Goal: Information Seeking & Learning: Learn about a topic

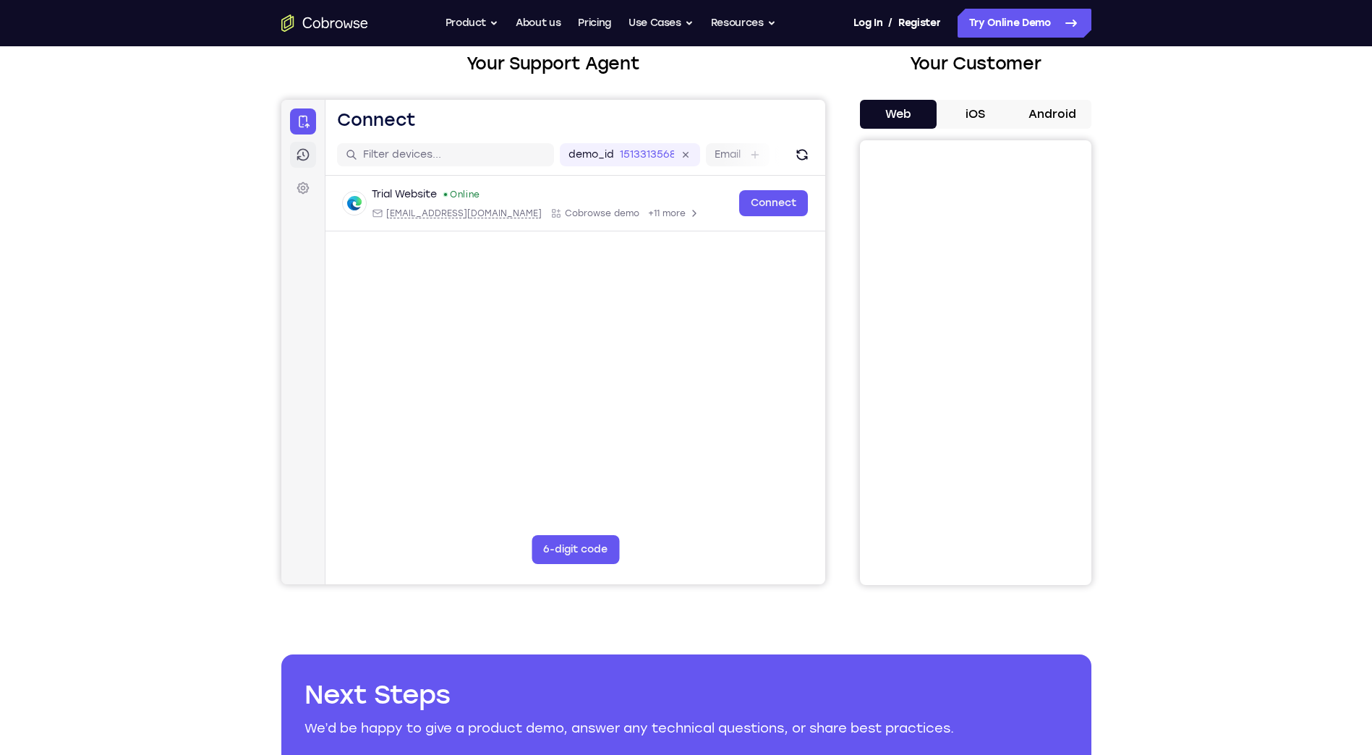
click at [310, 154] on link "Sessions" at bounding box center [302, 155] width 26 height 26
click at [297, 186] on icon at bounding box center [302, 188] width 14 height 14
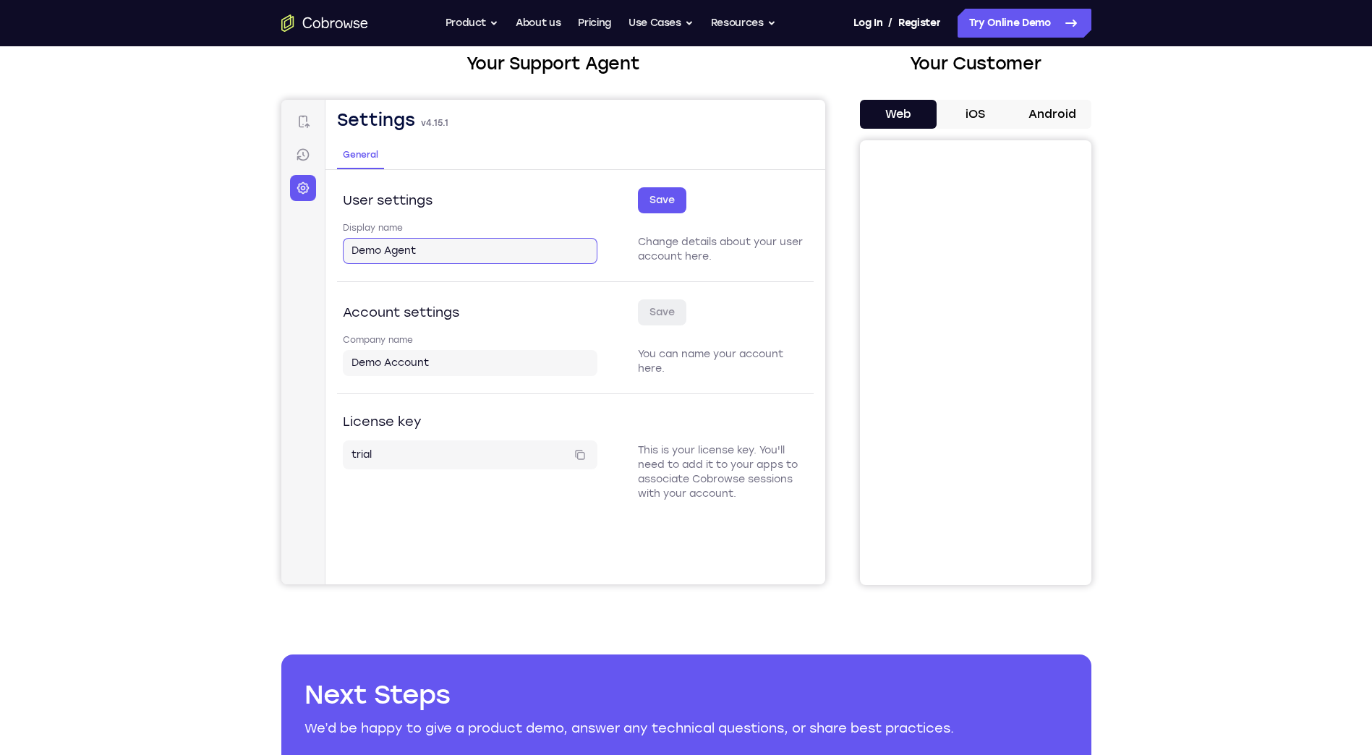
click at [422, 252] on input "Demo Agent" at bounding box center [469, 251] width 237 height 14
click at [301, 121] on icon at bounding box center [302, 121] width 14 height 14
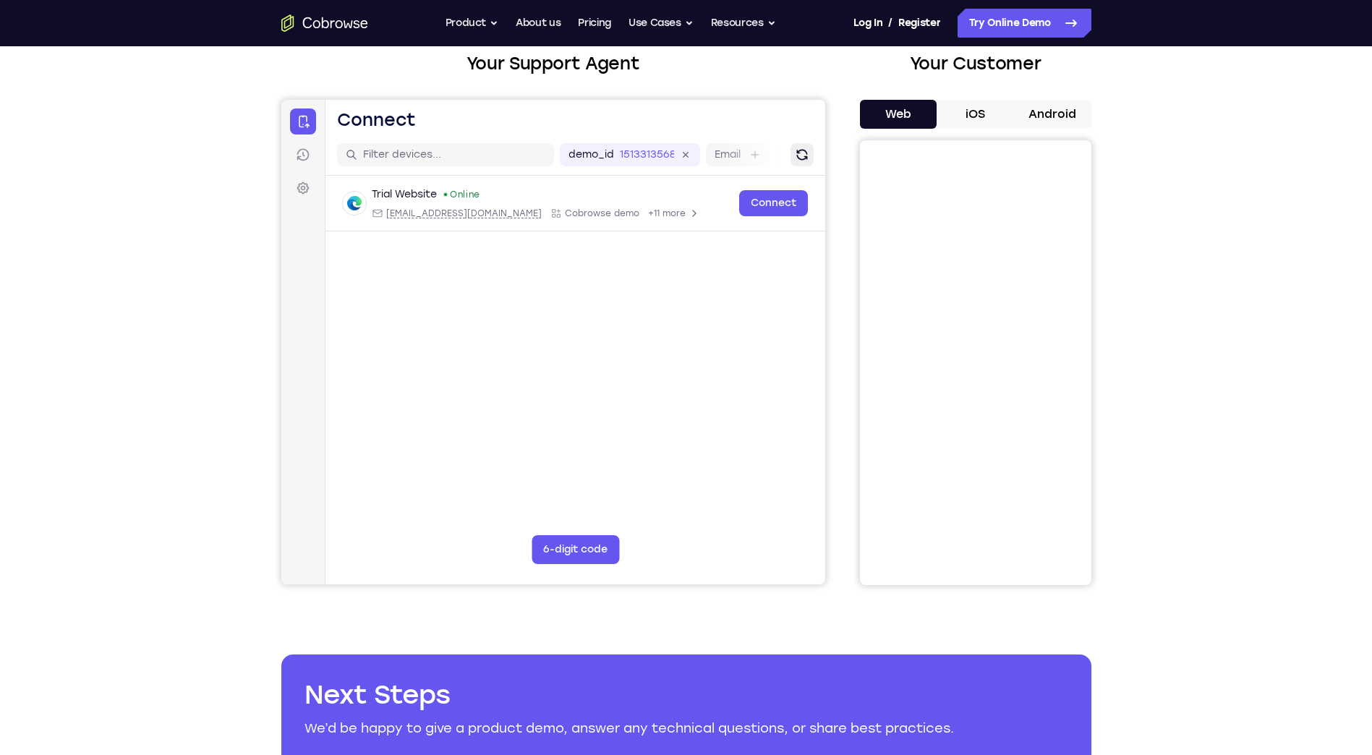
click at [794, 157] on icon "Refresh" at bounding box center [801, 155] width 14 height 14
click at [972, 110] on button "iOS" at bounding box center [975, 114] width 77 height 29
click at [1048, 111] on button "Android" at bounding box center [1052, 114] width 77 height 29
click at [908, 110] on button "Web" at bounding box center [898, 114] width 77 height 29
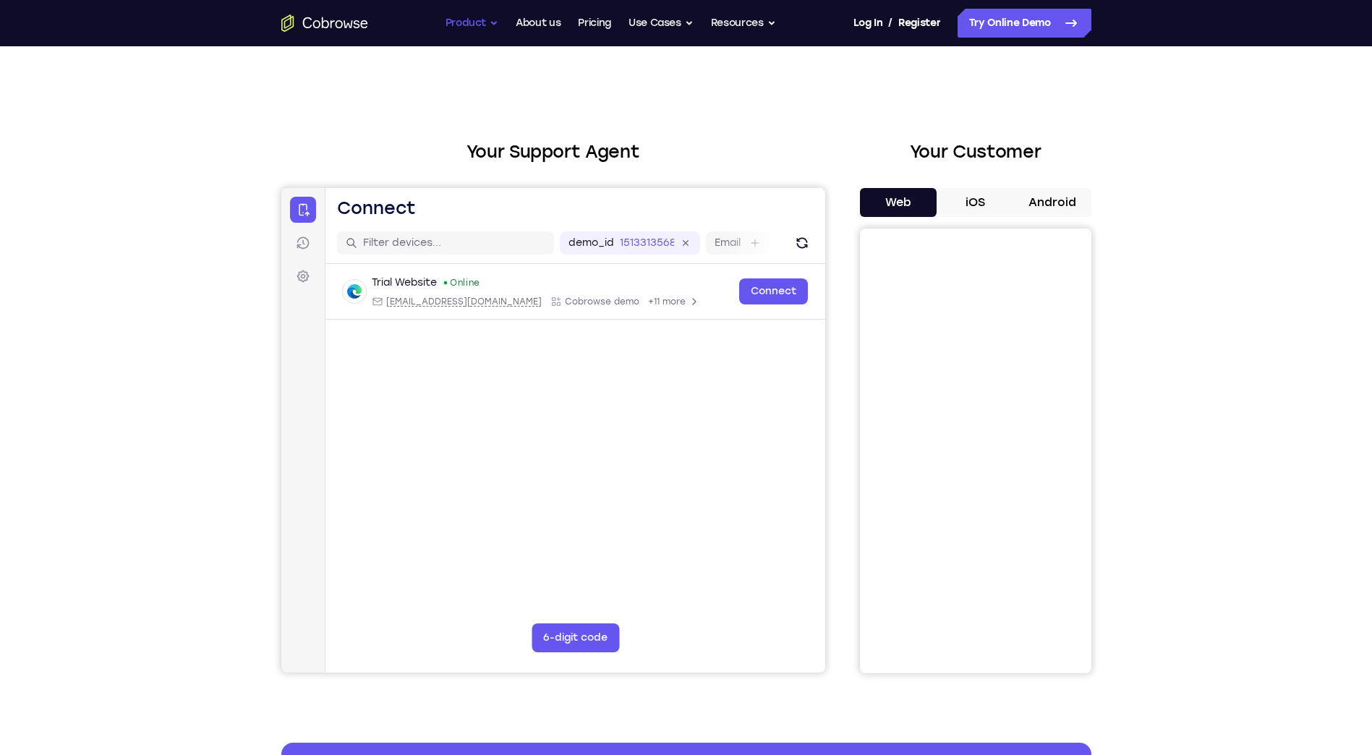
click at [492, 27] on button "Product" at bounding box center [473, 23] width 54 height 29
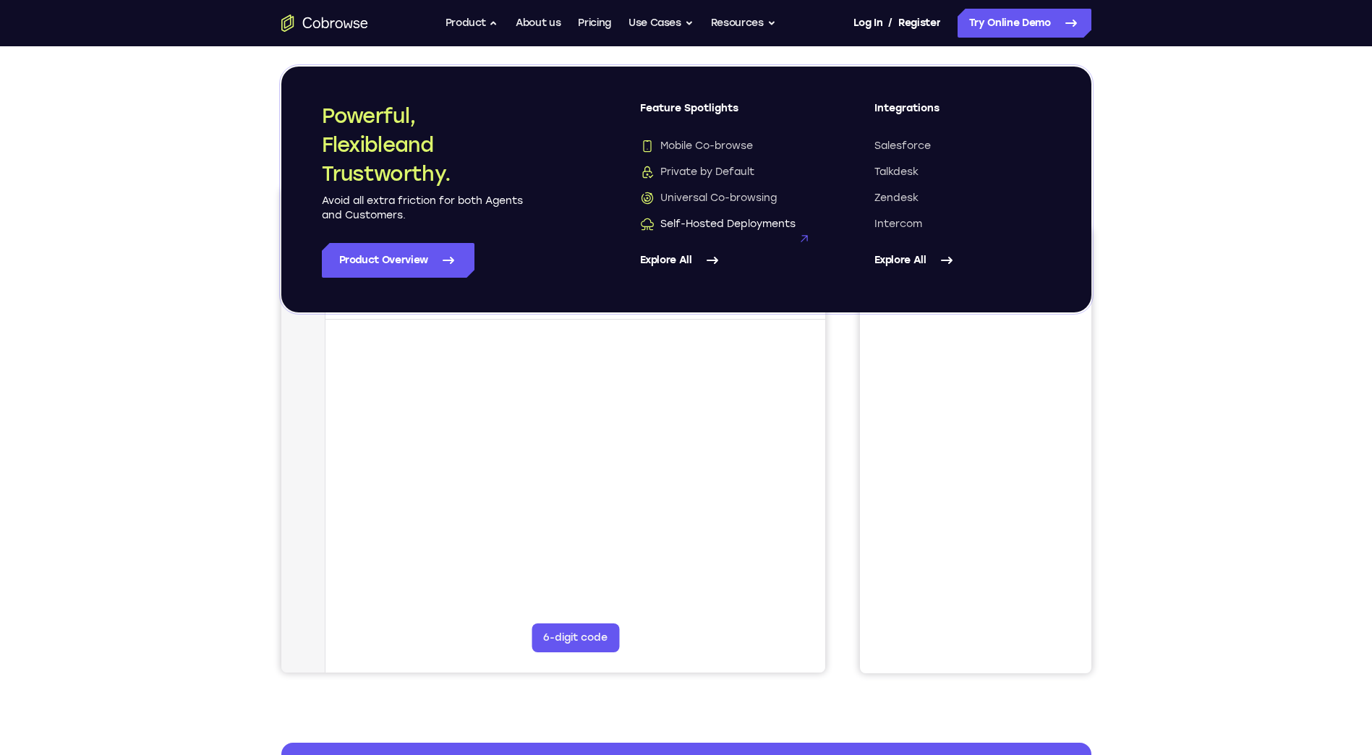
click at [720, 227] on span "Self-Hosted Deployments" at bounding box center [718, 224] width 156 height 14
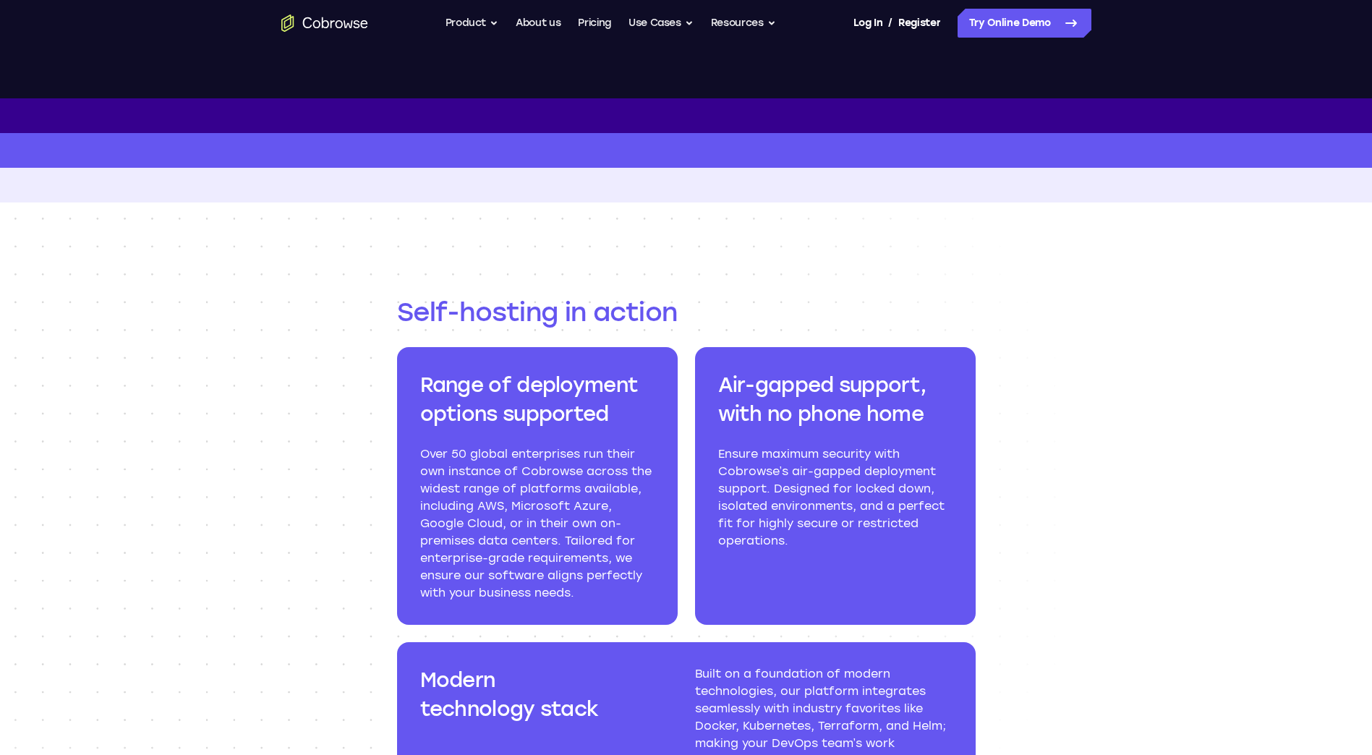
scroll to position [1157, 0]
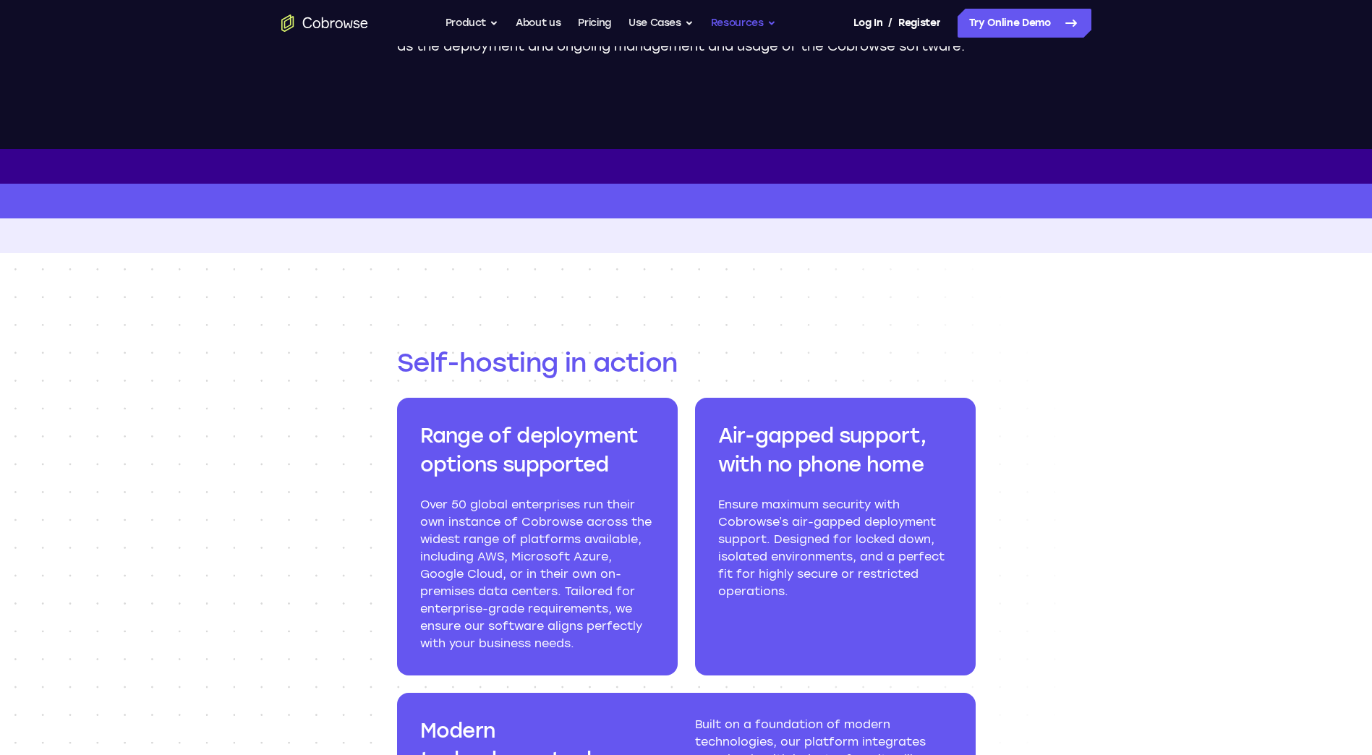
click at [770, 28] on button "Resources" at bounding box center [743, 23] width 65 height 29
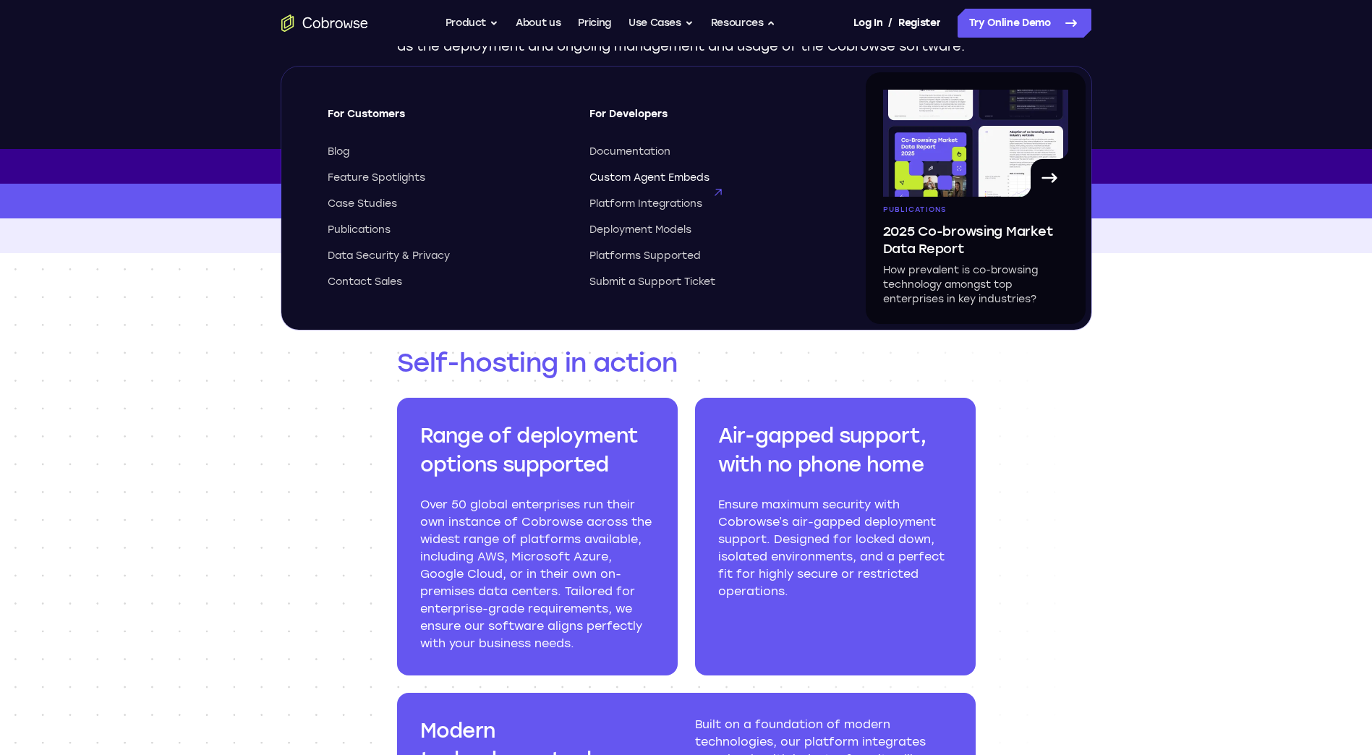
click at [621, 178] on span "Custom Agent Embeds" at bounding box center [649, 178] width 120 height 14
click at [458, 22] on button "Product" at bounding box center [473, 23] width 54 height 29
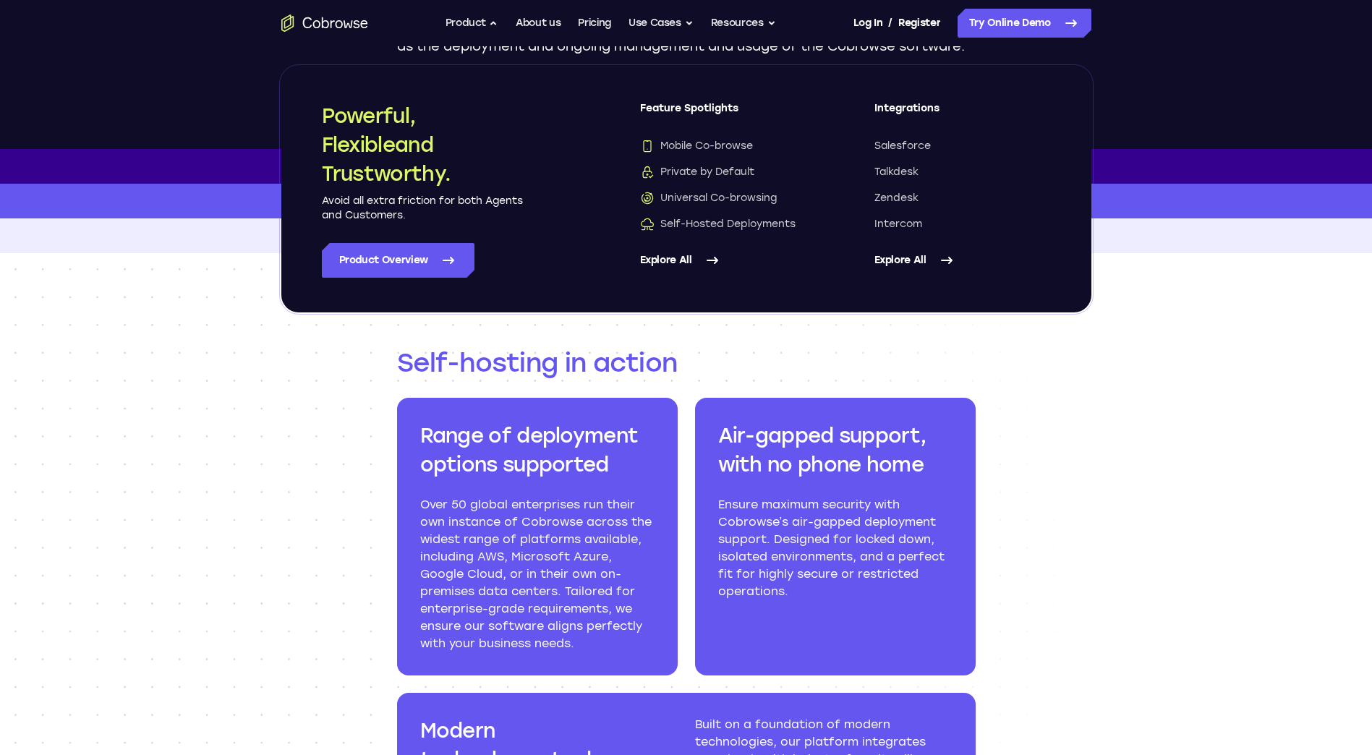
click at [240, 402] on div "Self-hosting in action Range of deployment options supported Over 50 global ent…" at bounding box center [686, 632] width 926 height 759
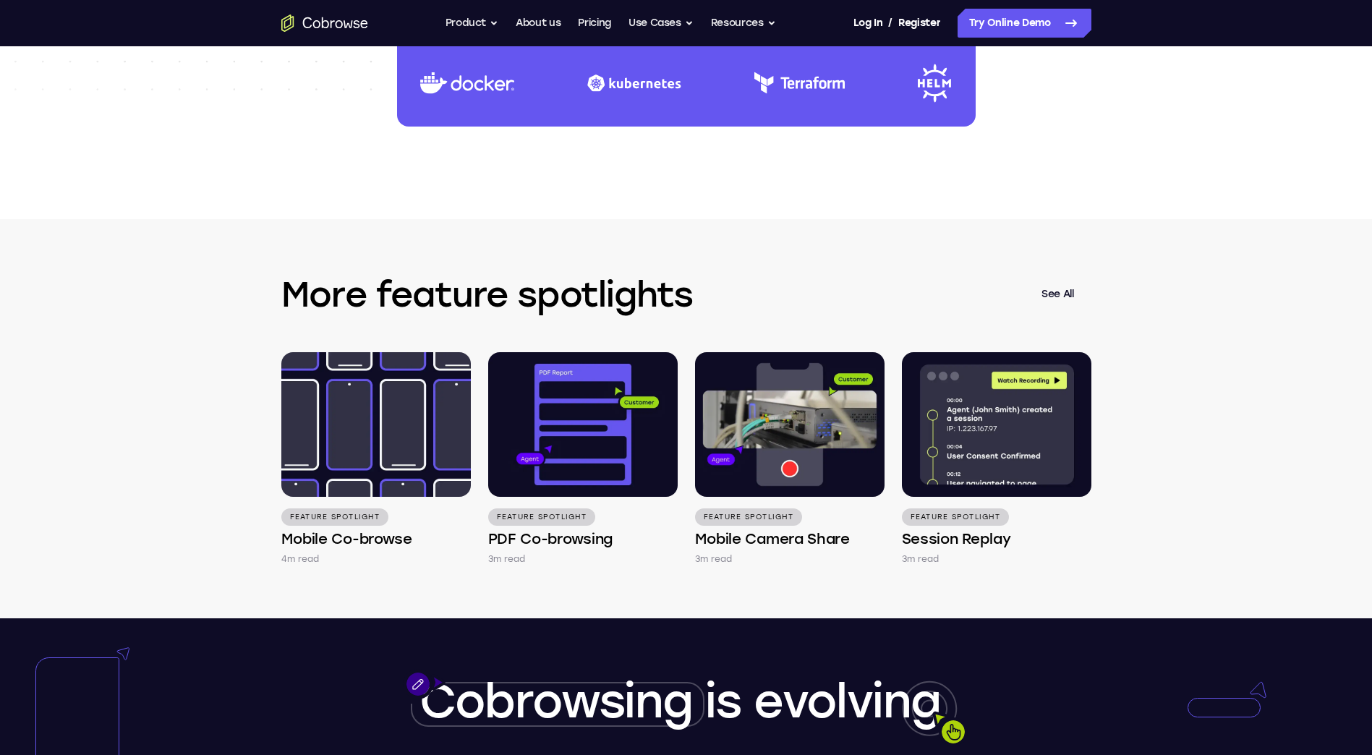
scroll to position [2314, 0]
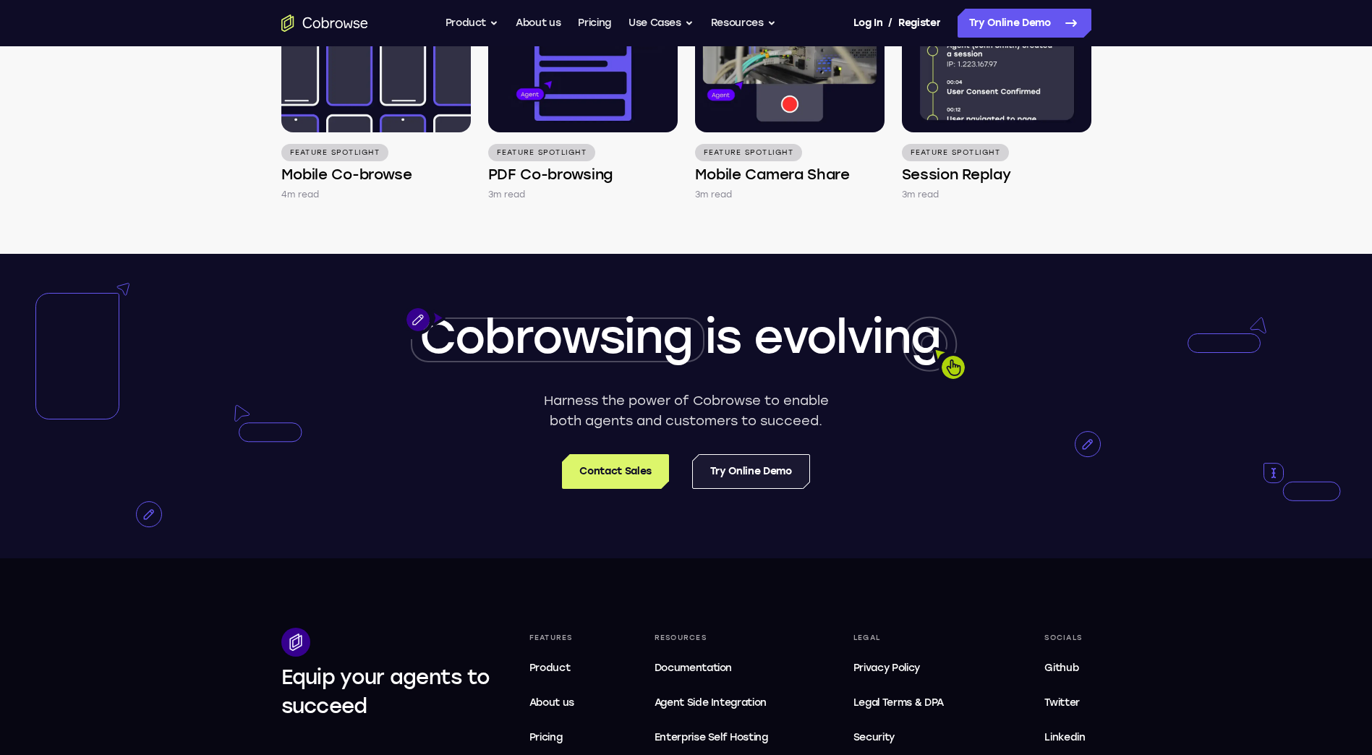
click at [787, 467] on link "Try Online Demo" at bounding box center [751, 471] width 118 height 35
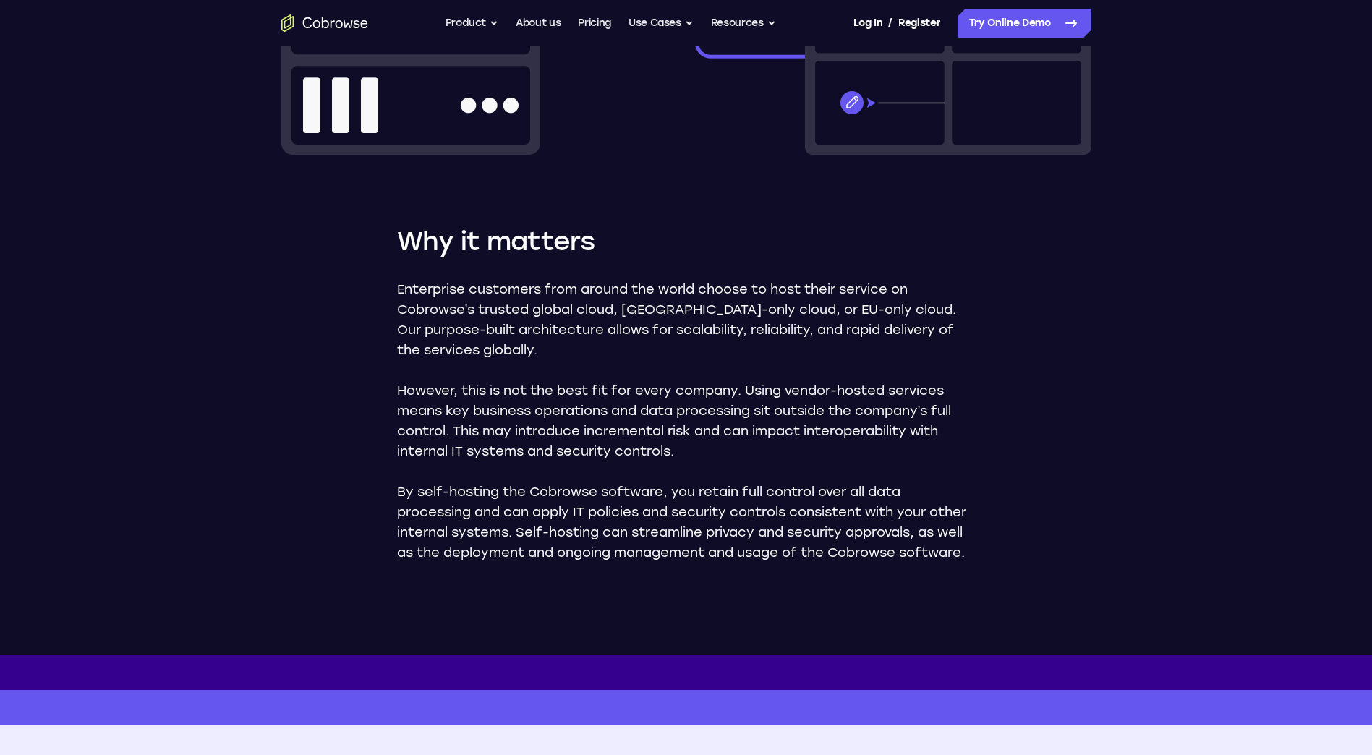
scroll to position [217, 0]
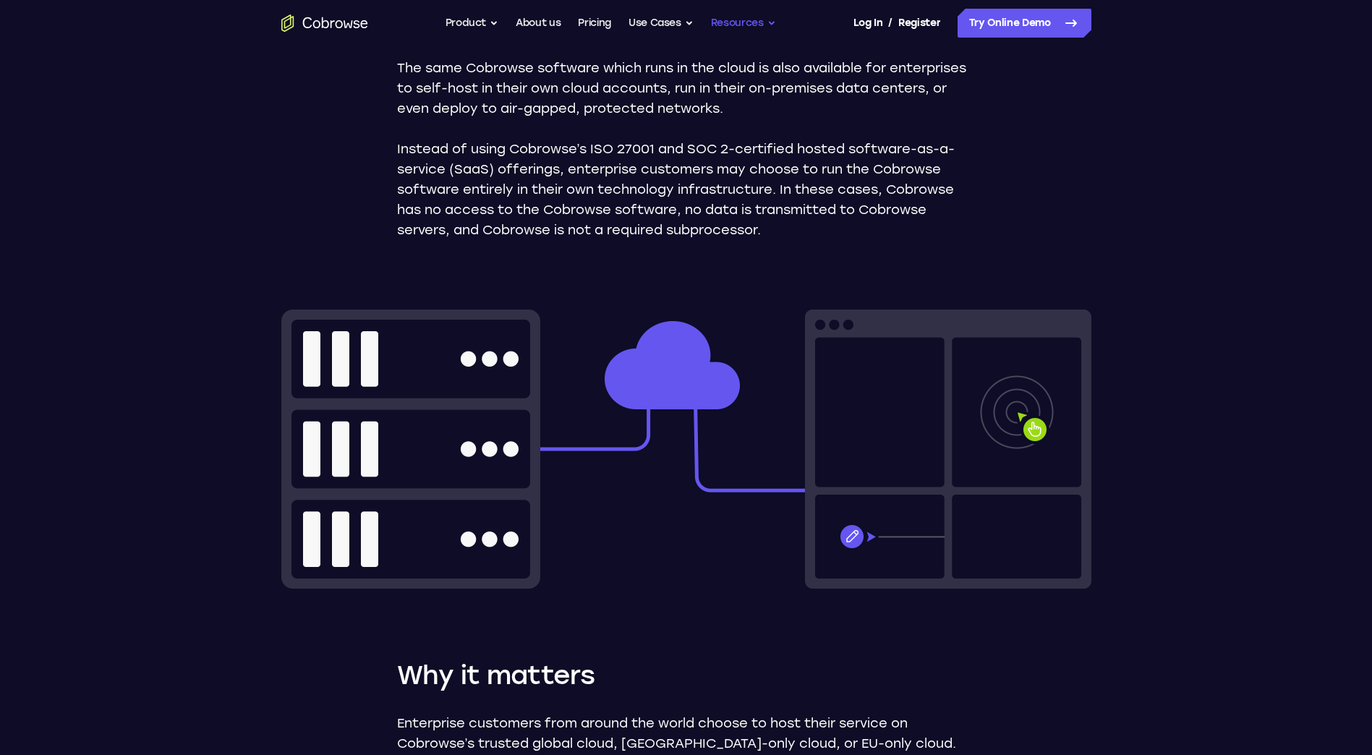
click at [751, 22] on button "Resources" at bounding box center [743, 23] width 65 height 29
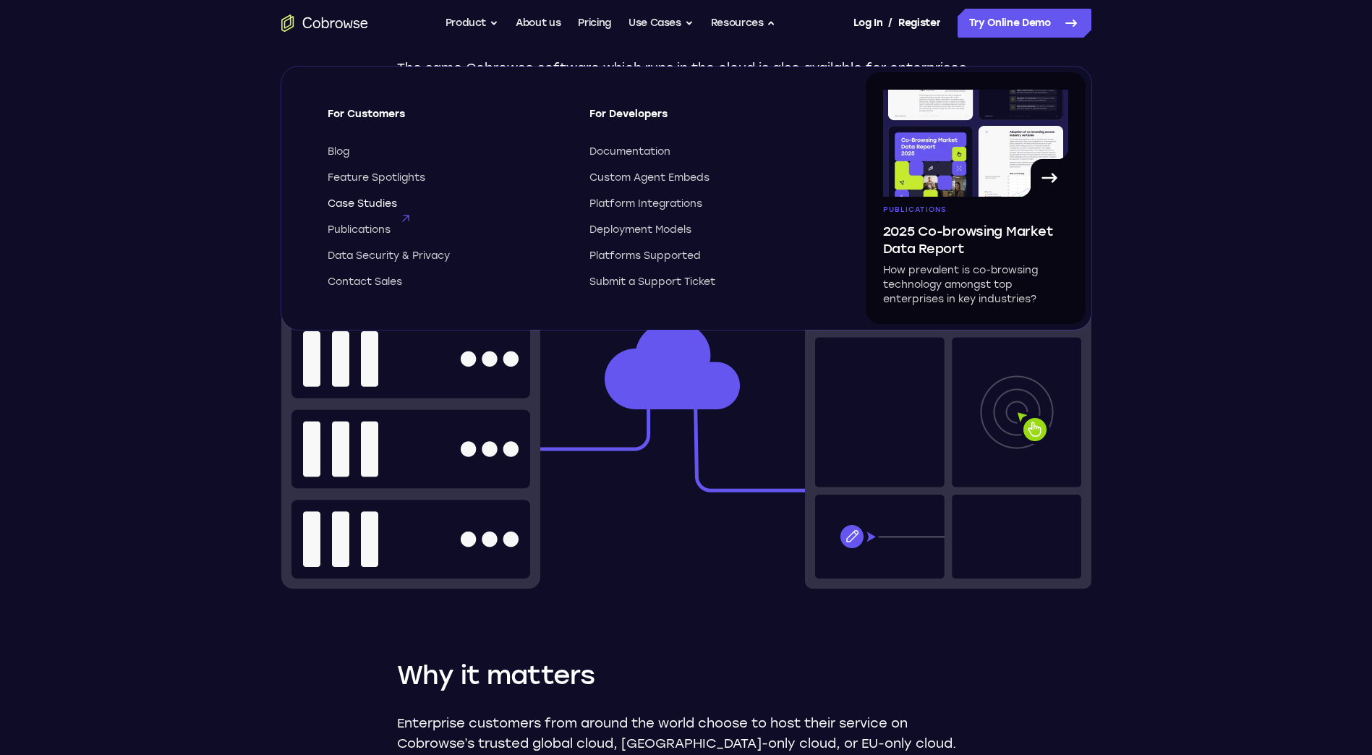
click at [347, 203] on span "Case Studies" at bounding box center [362, 204] width 69 height 14
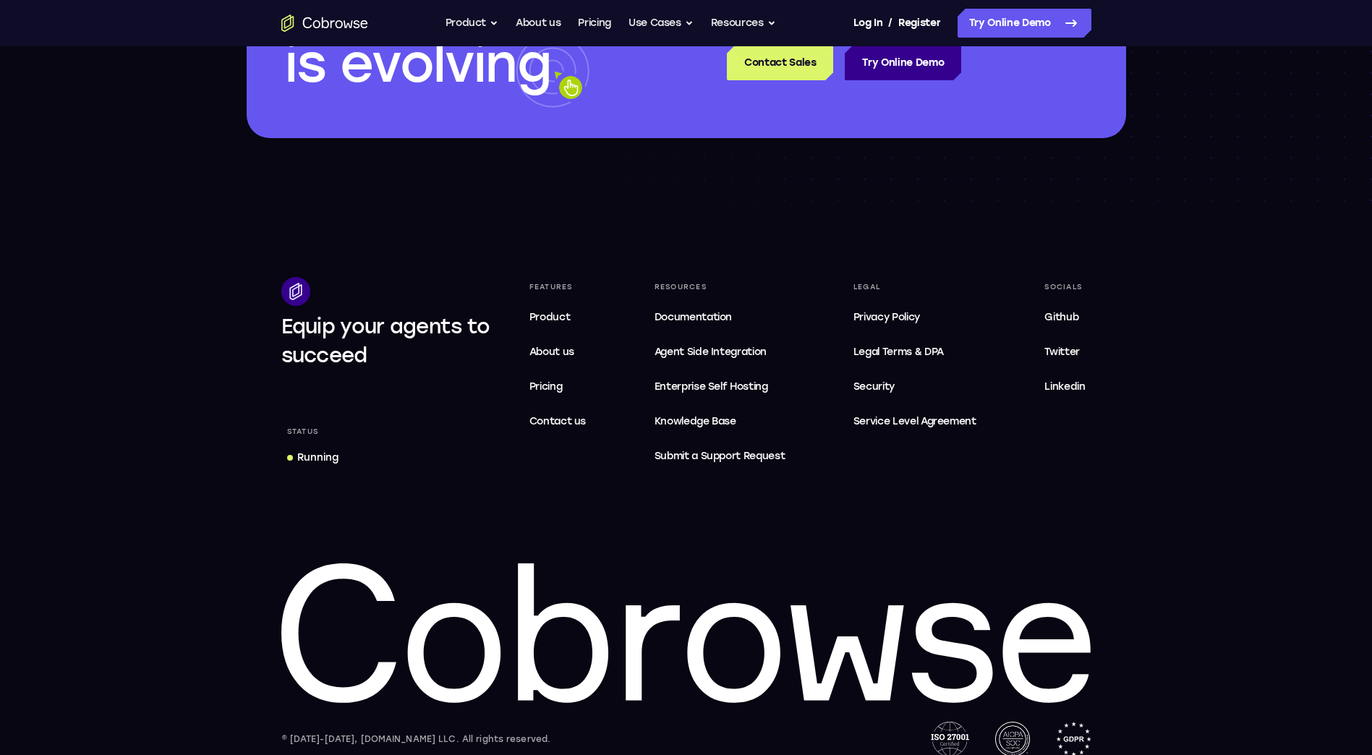
scroll to position [623, 0]
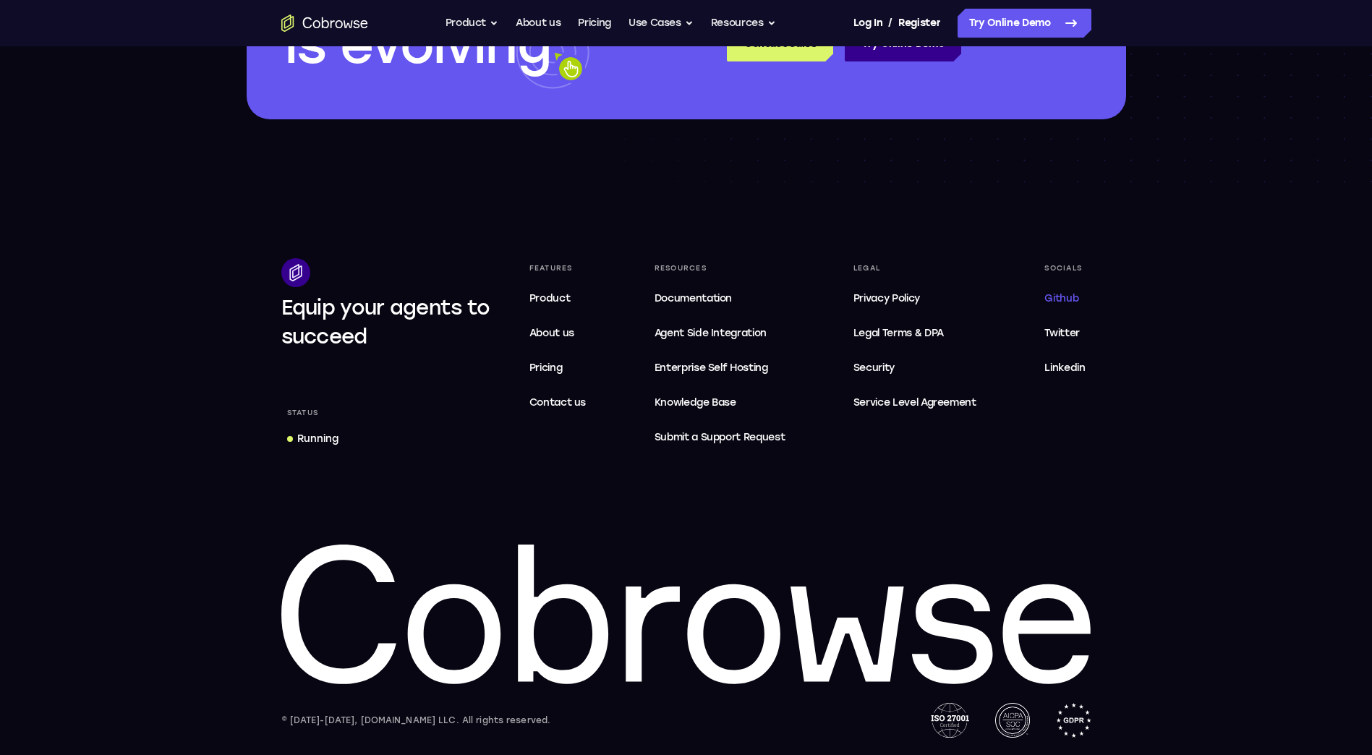
click at [1070, 300] on span "Github" at bounding box center [1061, 298] width 34 height 12
